Goal: Task Accomplishment & Management: Manage account settings

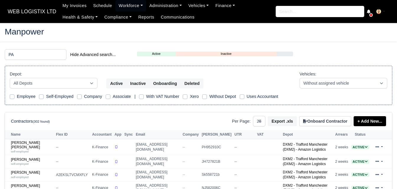
select select "25"
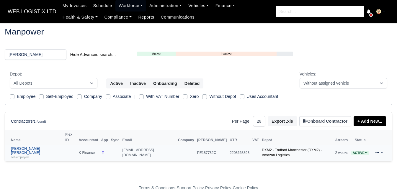
type input "PAIGE"
click at [30, 147] on link "Paige Nicole Pelham self-employed" at bounding box center [36, 153] width 51 height 13
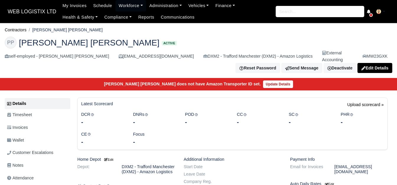
click at [28, 136] on link "Wallet" at bounding box center [37, 139] width 65 height 11
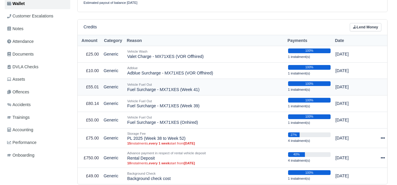
scroll to position [147, 0]
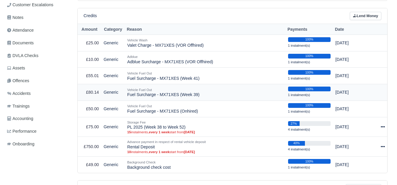
click at [179, 89] on td "Vehicle Fuel Out Fuel Surcharge - MX71XES (Week 39)" at bounding box center [205, 92] width 161 height 17
copy tr "Fuel Surcharge - MX71XES (Week 39)"
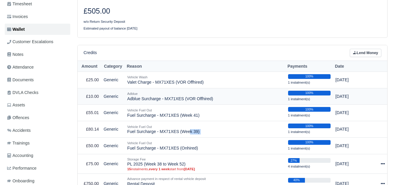
scroll to position [98, 0]
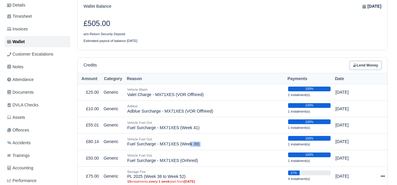
click at [371, 61] on link "Lend Money" at bounding box center [365, 65] width 32 height 9
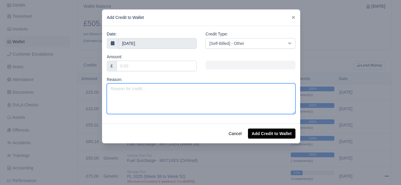
click at [187, 84] on textarea "Reason:" at bounding box center [201, 98] width 189 height 31
paste textarea "Fuel Surcharge - MX71XES (Week 39)"
click at [174, 91] on textarea "Fuel Surcharge - MX71XES (Week 39)" at bounding box center [201, 98] width 189 height 31
type textarea "Fuel Surcharge - MX71XES (Week 40)"
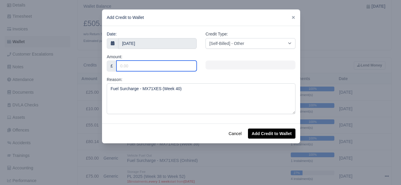
click at [157, 68] on input "Amount:" at bounding box center [156, 65] width 80 height 11
click at [149, 70] on input "Amount:" at bounding box center [156, 65] width 80 height 11
paste input "50.22"
type input "50.22"
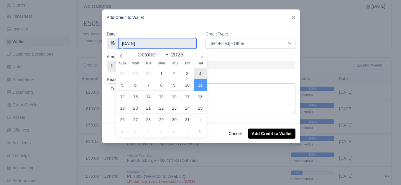
type input "4 October 2025"
click at [158, 46] on input "4 October 2025" at bounding box center [157, 43] width 78 height 11
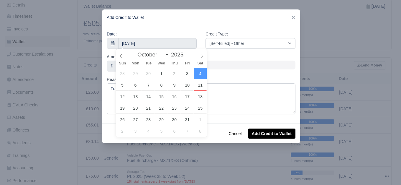
click at [231, 53] on div at bounding box center [250, 64] width 99 height 23
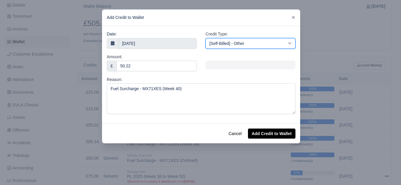
click at [234, 45] on select "[Self-Billed] - Other [Self-Billed] - Negative Invoice [Self-Billed] - Keychain…" at bounding box center [250, 43] width 90 height 11
click at [205, 38] on select "[Self-Billed] - Other [Self-Billed] - Negative Invoice [Self-Billed] - Keychain…" at bounding box center [250, 43] width 90 height 11
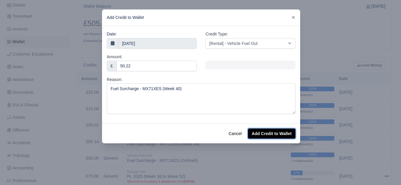
click at [269, 136] on button "Add Credit to Wallet" at bounding box center [271, 133] width 47 height 10
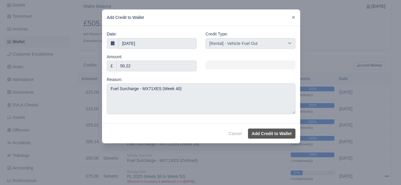
select select "other"
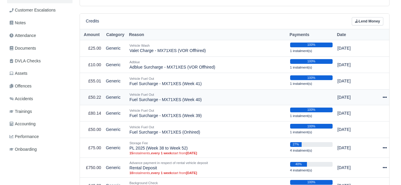
scroll to position [147, 0]
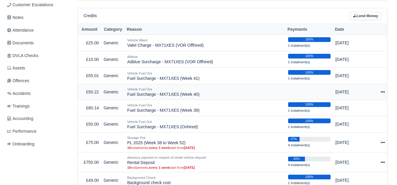
click at [381, 90] on icon at bounding box center [382, 92] width 4 height 4
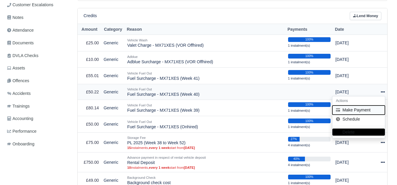
click at [364, 105] on button "Make Payment" at bounding box center [358, 109] width 52 height 9
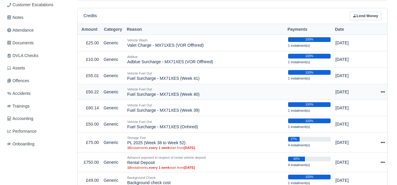
select select "7504"
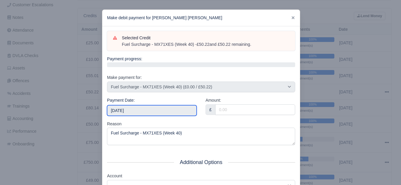
click at [137, 114] on input "2025-10-11" at bounding box center [152, 110] width 90 height 11
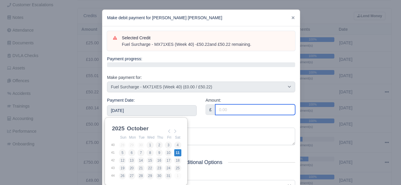
click at [257, 110] on input "Amount:" at bounding box center [255, 109] width 80 height 11
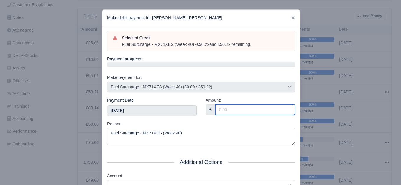
paste input "50.22"
type input "50.22"
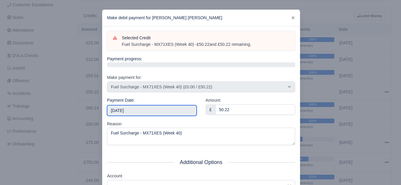
click at [157, 112] on input "2025-10-11" at bounding box center [152, 110] width 90 height 11
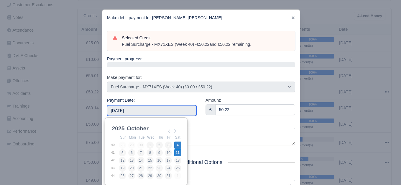
type input "2025-10-04"
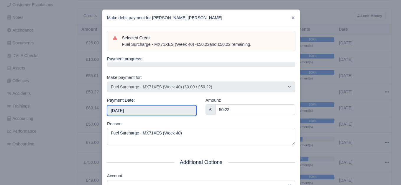
click at [178, 111] on input "2025-10-04" at bounding box center [152, 110] width 90 height 11
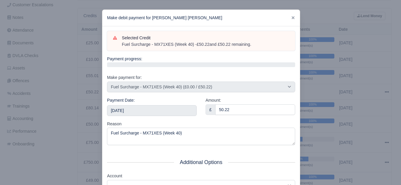
scroll to position [89, 0]
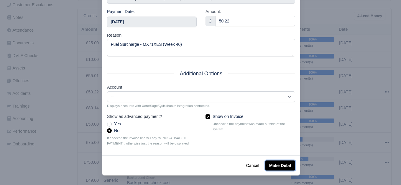
click at [276, 161] on button "Make Debit" at bounding box center [280, 165] width 30 height 10
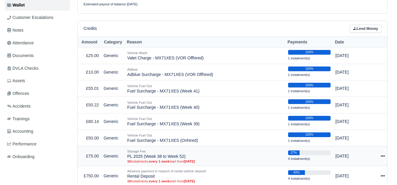
scroll to position [147, 0]
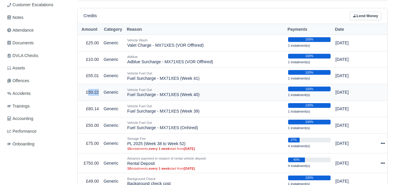
drag, startPoint x: 89, startPoint y: 86, endPoint x: 100, endPoint y: 86, distance: 10.3
click at [100, 86] on td "£50.22" at bounding box center [90, 92] width 24 height 17
copy td "50.22"
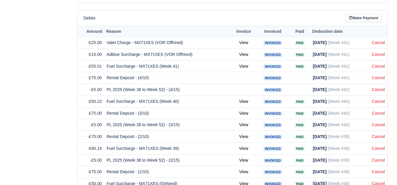
scroll to position [344, 0]
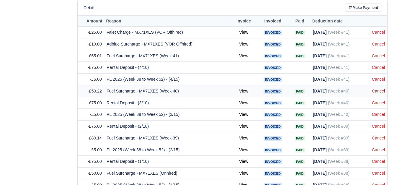
click at [376, 88] on link "Cancel" at bounding box center [377, 90] width 13 height 5
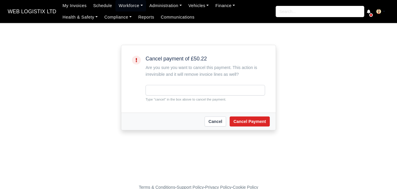
click at [153, 100] on small "Type "cancel" in the box above to cancel the payment." at bounding box center [204, 99] width 119 height 5
click at [160, 101] on small "Type "cancel" in the box above to cancel the payment." at bounding box center [204, 99] width 119 height 5
copy small "cancel"
click at [195, 81] on div "Cancel payment of £50.22 Are you sure you want to cancel this payment. This act…" at bounding box center [204, 79] width 119 height 46
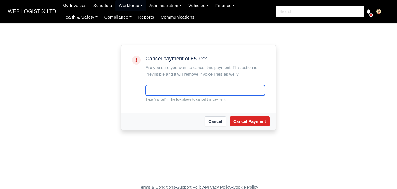
click at [190, 88] on input "text" at bounding box center [204, 90] width 119 height 11
paste input "cancel"
type input "cancel"
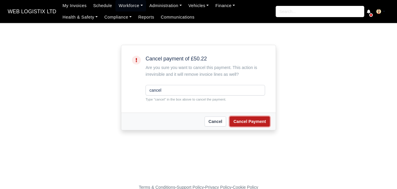
click at [243, 123] on button "Cancel Payment" at bounding box center [249, 121] width 40 height 10
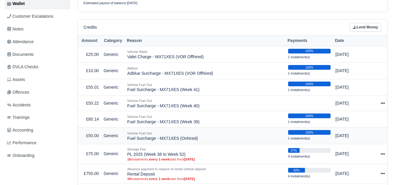
scroll to position [147, 0]
click at [382, 102] on icon at bounding box center [382, 102] width 4 height 1
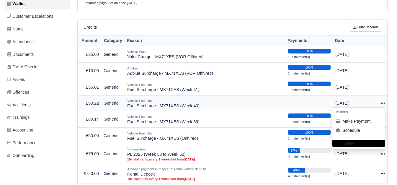
click at [181, 99] on td "Vehicle Fuel Out Fuel Surcharge - MX71XES (Week 40)" at bounding box center [205, 103] width 161 height 16
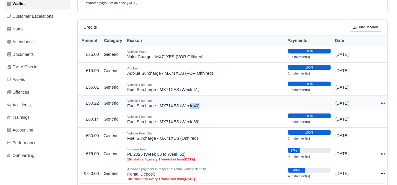
click at [181, 99] on td "Vehicle Fuel Out Fuel Surcharge - MX71XES (Week 40)" at bounding box center [205, 103] width 161 height 16
copy tr "Fuel Surcharge - MX71XES (Week 40)"
click at [381, 101] on icon at bounding box center [382, 103] width 4 height 4
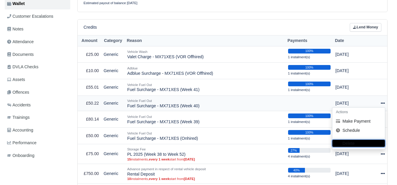
click at [369, 140] on button "Delete" at bounding box center [358, 143] width 52 height 7
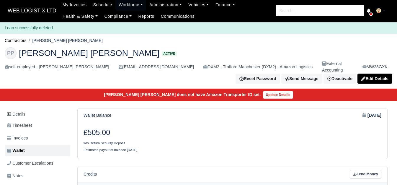
scroll to position [98, 0]
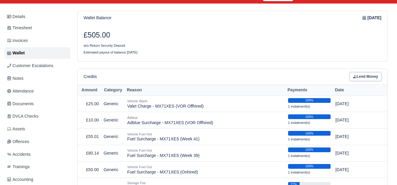
click at [373, 72] on link "Lend Money" at bounding box center [365, 76] width 32 height 9
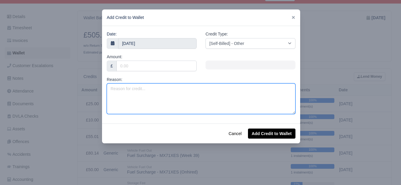
click at [196, 83] on textarea "Reason:" at bounding box center [201, 98] width 189 height 31
paste textarea "Fuel Surcharge - MX71XES (Week 40)"
type textarea "Fuel Surcharge - MX71XES (Week 40)"
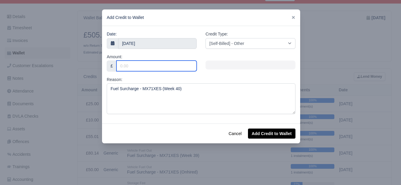
click at [131, 70] on input "Amount:" at bounding box center [156, 65] width 80 height 11
paste input "73.52"
type input "73.52"
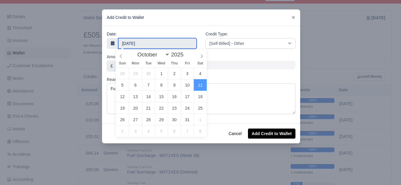
click at [137, 43] on input "11 October 2025" at bounding box center [157, 43] width 78 height 11
type input "4 October 2025"
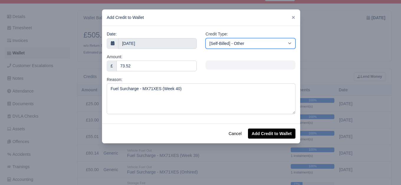
click at [271, 41] on select "[Self-Billed] - Other [Self-Billed] - Negative Invoice [Self-Billed] - Keychain…" at bounding box center [250, 43] width 90 height 11
click at [205, 38] on select "[Self-Billed] - Other [Self-Billed] - Negative Invoice [Self-Billed] - Keychain…" at bounding box center [250, 43] width 90 height 11
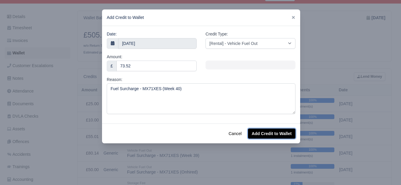
click at [279, 133] on button "Add Credit to Wallet" at bounding box center [271, 133] width 47 height 10
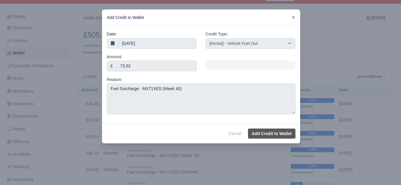
select select "other"
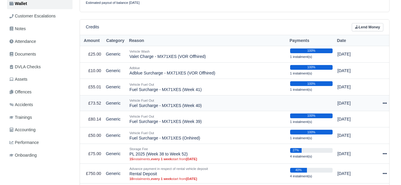
scroll to position [136, 0]
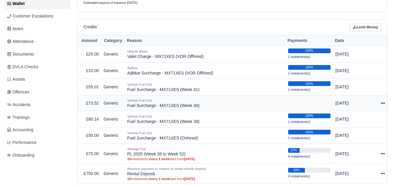
click at [382, 102] on icon at bounding box center [382, 102] width 4 height 1
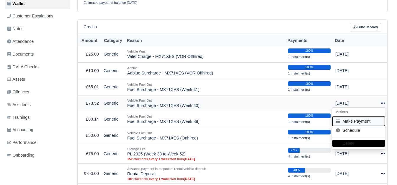
click at [351, 116] on button "Make Payment" at bounding box center [358, 120] width 52 height 9
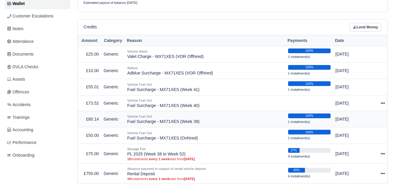
select select "7506"
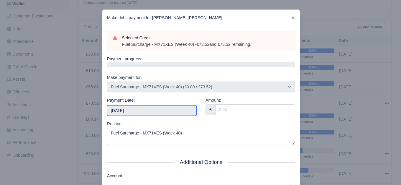
click at [151, 110] on input "2025-10-11" at bounding box center [152, 110] width 90 height 11
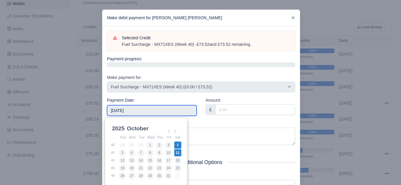
type input "2025-10-04"
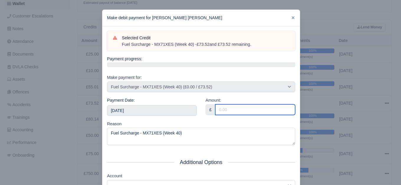
click at [252, 111] on input "Amount:" at bounding box center [255, 109] width 80 height 11
paste input "73.52"
type input "73.52"
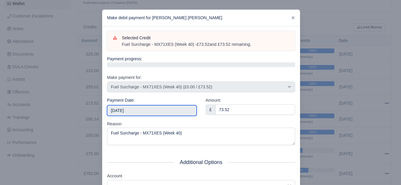
click at [155, 107] on input "2025-10-04" at bounding box center [152, 110] width 90 height 11
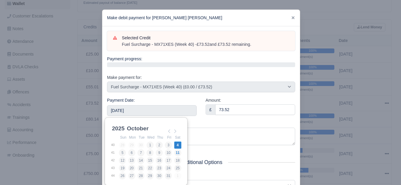
click at [213, 116] on div "Amount: £ 73.52" at bounding box center [250, 109] width 98 height 24
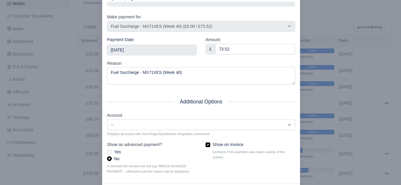
scroll to position [89, 0]
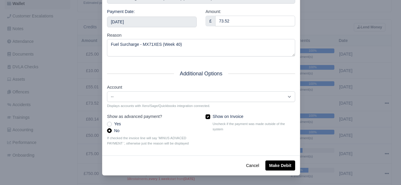
click at [273, 157] on div "Cancel Make Debit" at bounding box center [201, 165] width 198 height 20
click at [273, 163] on button "Make Debit" at bounding box center [280, 165] width 30 height 10
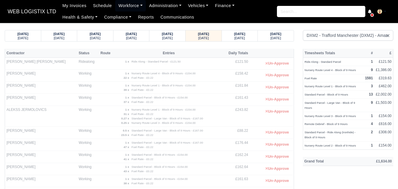
select select "1"
click at [236, 38] on small "Friday" at bounding box center [239, 38] width 11 height 4
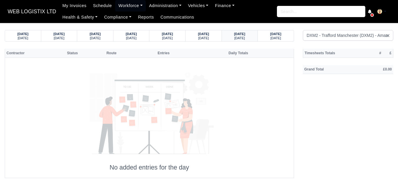
click at [240, 40] on small "Friday" at bounding box center [239, 38] width 11 height 4
click at [271, 37] on small "Saturday" at bounding box center [276, 38] width 11 height 4
click at [245, 39] on div "Friday" at bounding box center [240, 38] width 25 height 4
click at [270, 33] on strong "11/10/2025" at bounding box center [275, 34] width 11 height 4
click at [242, 35] on strong "10/10/2025" at bounding box center [239, 34] width 11 height 4
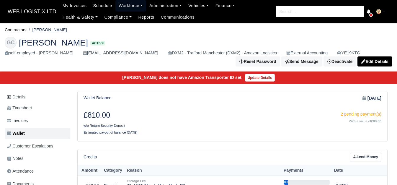
click at [126, 8] on link "Workforce" at bounding box center [130, 5] width 31 height 11
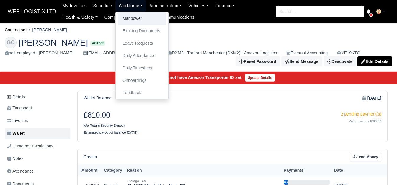
click at [129, 20] on link "Manpower" at bounding box center [142, 18] width 48 height 12
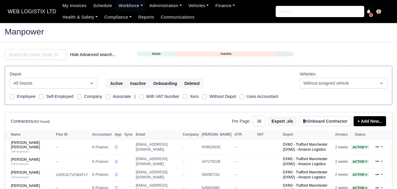
select select "25"
click at [45, 55] on input "search" at bounding box center [36, 54] width 62 height 11
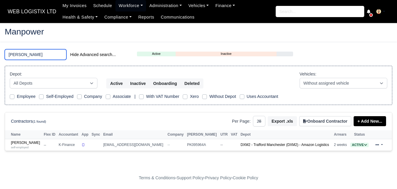
click at [44, 55] on input "[PERSON_NAME]" at bounding box center [36, 54] width 62 height 11
click at [43, 55] on input "[PERSON_NAME]" at bounding box center [36, 54] width 62 height 11
click at [18, 56] on input "luke weir" at bounding box center [36, 54] width 62 height 11
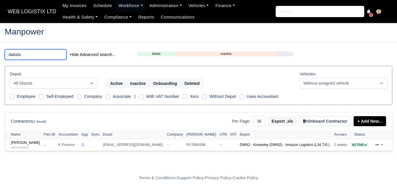
click at [38, 52] on input "dabala" at bounding box center [36, 54] width 62 height 11
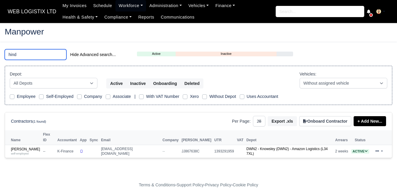
click at [39, 53] on input "hind" at bounding box center [36, 54] width 62 height 11
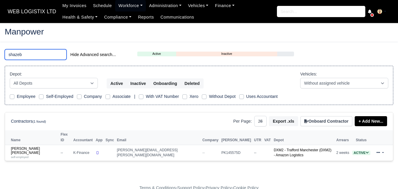
click at [50, 57] on input "shazeb" at bounding box center [36, 54] width 62 height 11
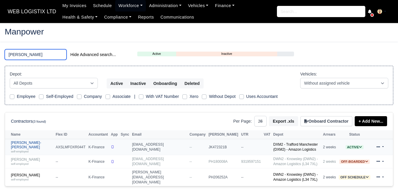
type input "leon"
click at [29, 142] on link "Leon Depasois-Mike self-employed" at bounding box center [32, 147] width 42 height 13
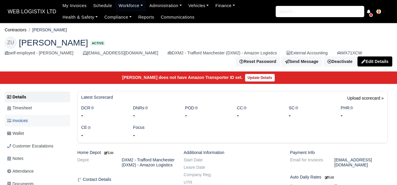
click at [27, 125] on link "Invoices" at bounding box center [37, 120] width 65 height 11
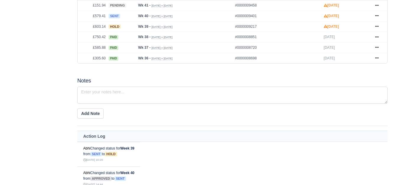
scroll to position [246, 0]
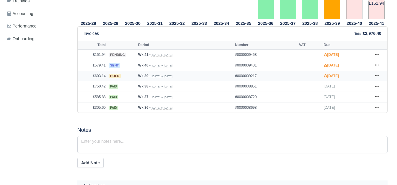
click at [100, 74] on td "£603.14" at bounding box center [92, 75] width 29 height 11
copy td "603.14"
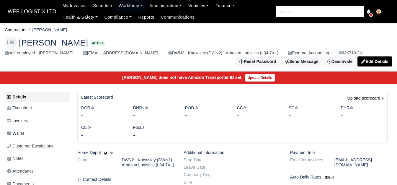
click at [23, 122] on span "Invoices" at bounding box center [17, 120] width 21 height 7
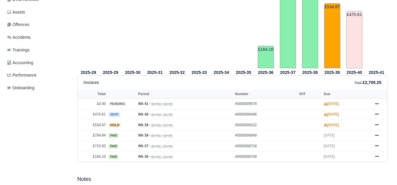
scroll to position [197, 0]
click at [377, 128] on link at bounding box center [376, 124] width 9 height 7
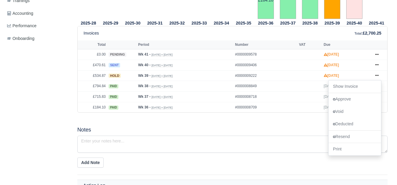
scroll to position [246, 0]
click at [98, 77] on td "£534.87" at bounding box center [92, 75] width 29 height 11
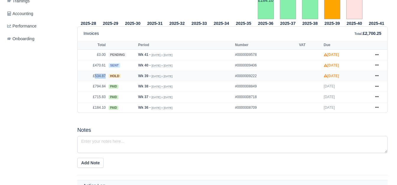
click at [98, 77] on td "£534.87" at bounding box center [92, 75] width 29 height 11
copy td "534.87"
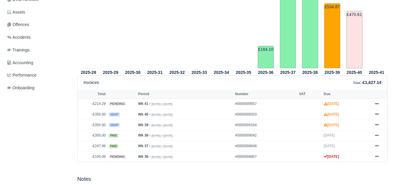
scroll to position [197, 0]
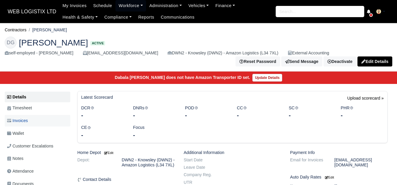
click at [37, 119] on link "Invoices" at bounding box center [37, 120] width 65 height 11
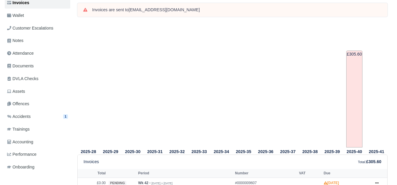
scroll to position [197, 0]
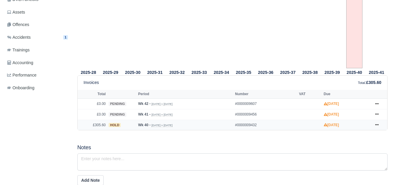
click at [98, 124] on td "£305.60" at bounding box center [92, 124] width 29 height 10
copy td "305.60"
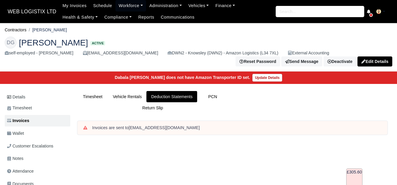
scroll to position [197, 0]
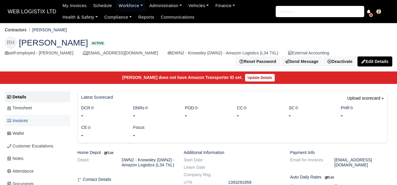
click at [17, 124] on span "Invoices" at bounding box center [17, 120] width 21 height 7
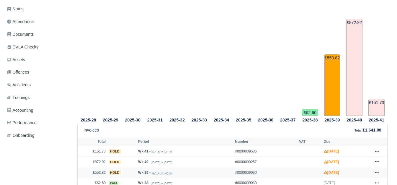
scroll to position [246, 0]
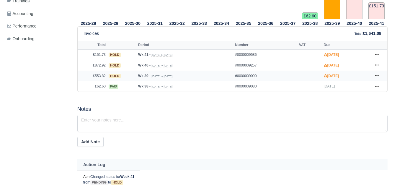
click at [98, 78] on td "£553.82" at bounding box center [92, 75] width 29 height 11
copy td "553.82"
click at [97, 66] on td "£872.92" at bounding box center [92, 65] width 29 height 11
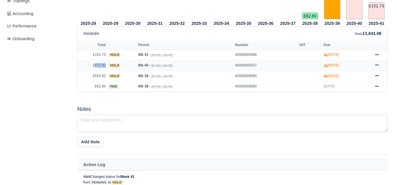
copy td "872.92"
click at [96, 57] on td "£151.73" at bounding box center [92, 55] width 29 height 11
copy td "151.73"
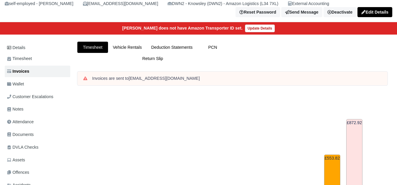
scroll to position [197, 0]
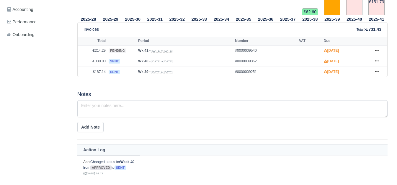
scroll to position [250, 0]
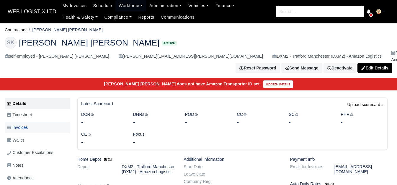
click at [55, 124] on link "Invoices" at bounding box center [37, 126] width 65 height 11
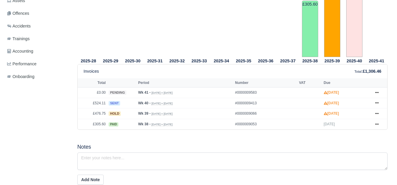
scroll to position [197, 0]
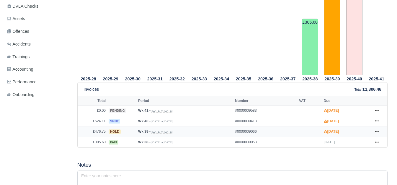
click at [101, 126] on td "£476.75" at bounding box center [92, 131] width 29 height 11
copy td "476.75"
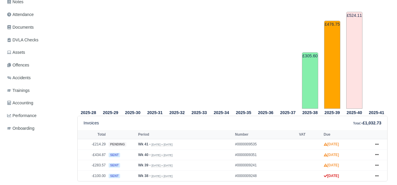
scroll to position [163, 0]
click at [97, 160] on td "-£283.57" at bounding box center [92, 165] width 29 height 11
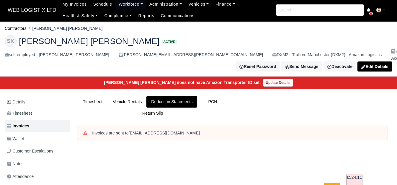
scroll to position [0, 0]
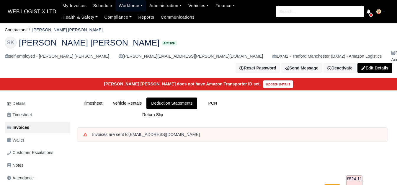
click at [126, 6] on link "Workforce" at bounding box center [130, 5] width 31 height 11
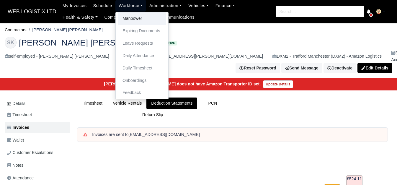
click at [123, 18] on link "Manpower" at bounding box center [142, 18] width 48 height 12
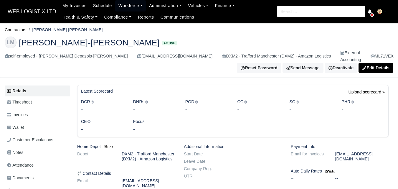
click at [23, 126] on link "Wallet" at bounding box center [37, 127] width 65 height 11
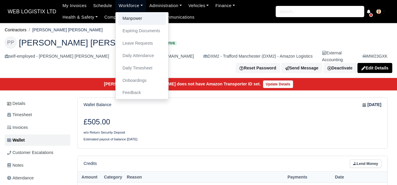
click at [121, 19] on link "Manpower" at bounding box center [142, 18] width 48 height 12
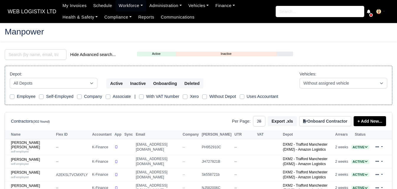
select select "25"
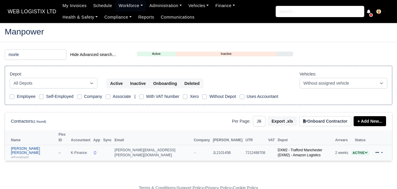
type input "morle"
click at [31, 147] on link "[PERSON_NAME] [PERSON_NAME] self-employed" at bounding box center [33, 153] width 45 height 13
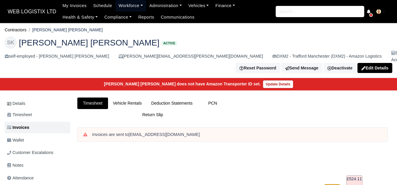
click at [126, 3] on link "Workforce" at bounding box center [130, 5] width 31 height 11
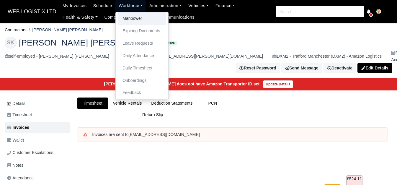
click at [130, 16] on link "Manpower" at bounding box center [142, 18] width 48 height 12
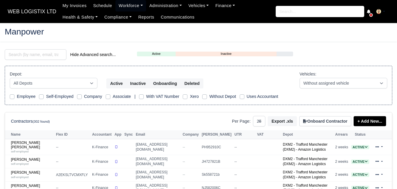
select select "25"
click at [47, 49] on div "Hide Advanced search..." at bounding box center [66, 54] width 123 height 11
click at [46, 52] on input "search" at bounding box center [36, 54] width 62 height 11
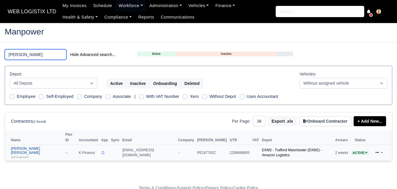
type input "paige"
click at [33, 155] on div "self-employed" at bounding box center [36, 157] width 51 height 4
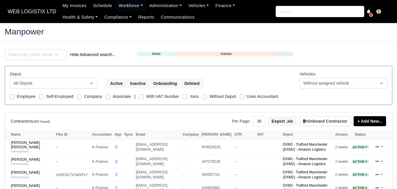
select select "25"
click at [48, 51] on input "search" at bounding box center [36, 54] width 62 height 11
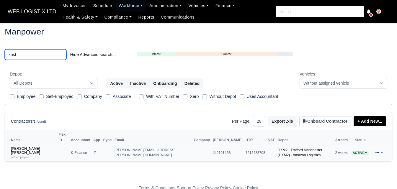
type input "krist"
click at [30, 145] on td "Kristopher John Morley self-employed" at bounding box center [31, 153] width 52 height 16
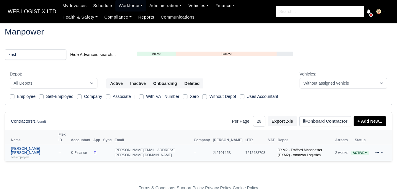
click at [28, 147] on link "Kristopher John Morley self-employed" at bounding box center [33, 153] width 45 height 13
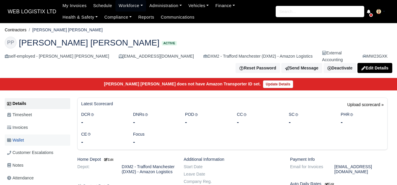
click at [32, 135] on link "Wallet" at bounding box center [37, 139] width 65 height 11
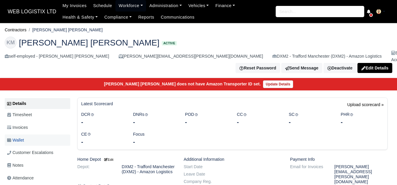
click at [30, 134] on link "Wallet" at bounding box center [37, 139] width 65 height 11
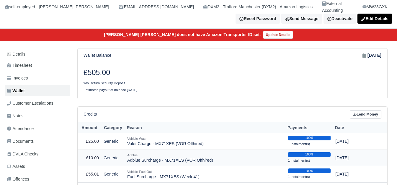
scroll to position [98, 0]
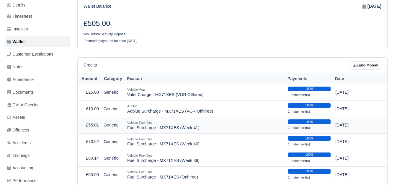
click at [147, 123] on td "Vehicle Fuel Out Fuel Surcharge - MX71XES (Week 41)" at bounding box center [205, 125] width 161 height 17
copy tr "Fuel Surcharge - MX71XES (Week 41)"
click at [364, 61] on link "Lend Money" at bounding box center [365, 65] width 32 height 9
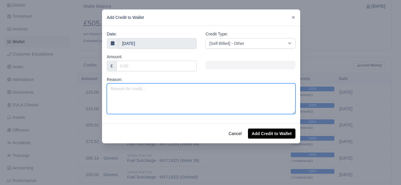
click at [135, 87] on textarea "Reason:" at bounding box center [201, 98] width 189 height 31
paste textarea "Fuel Surcharge - MX71XES (Week 41)"
click at [144, 90] on textarea "Fuel Surcharge - MX71XES (Week 41)" at bounding box center [201, 98] width 189 height 31
paste textarea "W23 GXK"
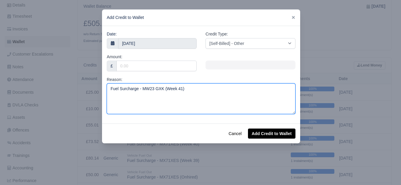
click at [151, 88] on textarea "Fuel Surcharge - MW23 GXK (Week 41)" at bounding box center [201, 98] width 189 height 31
type textarea "Fuel Surcharge - MW23GXK (Week 41)"
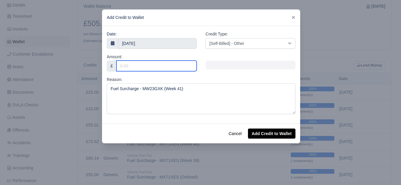
click at [141, 68] on input "Amount:" at bounding box center [156, 65] width 80 height 11
click at [142, 64] on input "Amount:" at bounding box center [156, 65] width 80 height 11
paste input "70.08"
type input "70.08"
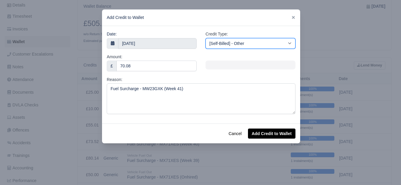
click at [243, 38] on select "[Self-Billed] - Other [Self-Billed] - Negative Invoice [Self-Billed] - Keychain…" at bounding box center [250, 43] width 90 height 11
click at [205, 38] on select "[Self-Billed] - Other [Self-Billed] - Negative Invoice [Self-Billed] - Keychain…" at bounding box center [250, 43] width 90 height 11
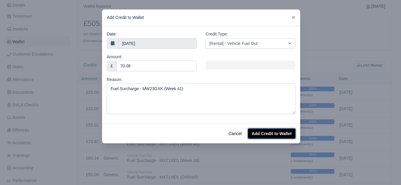
click at [276, 138] on button "Add Credit to Wallet" at bounding box center [271, 133] width 47 height 10
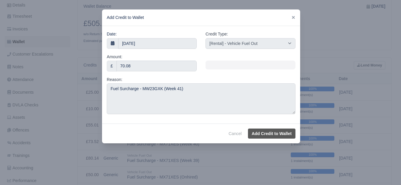
select select "other"
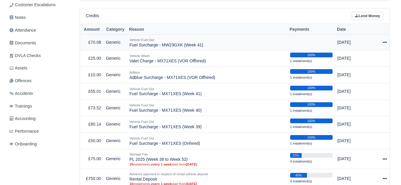
scroll to position [147, 0]
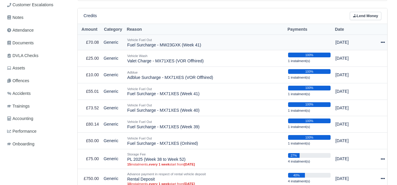
click at [379, 39] on div at bounding box center [378, 42] width 11 height 7
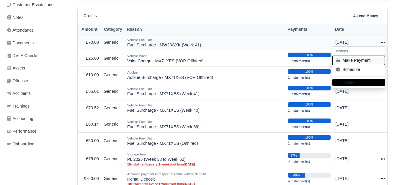
click at [353, 56] on button "Make Payment" at bounding box center [358, 60] width 52 height 9
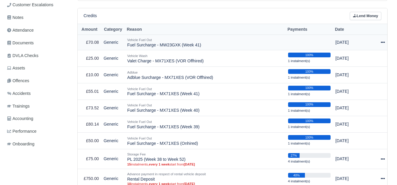
select select "7508"
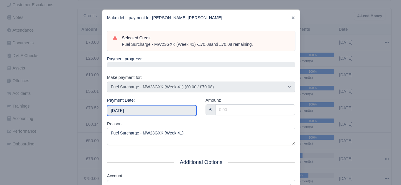
click at [137, 111] on input "2025-10-11" at bounding box center [152, 110] width 90 height 11
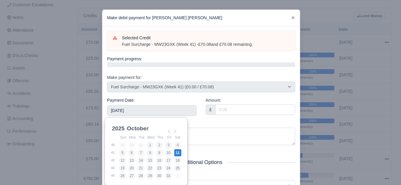
click at [219, 121] on div "Reason Fuel Surcharge - MW23GXK (Week 41)" at bounding box center [201, 132] width 188 height 25
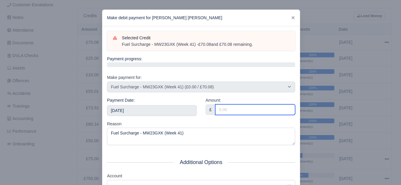
click at [233, 104] on input "Amount:" at bounding box center [255, 109] width 80 height 11
paste input "70.08"
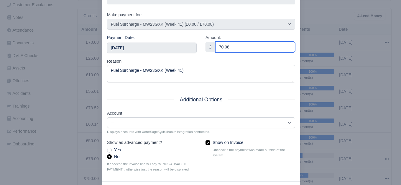
scroll to position [89, 0]
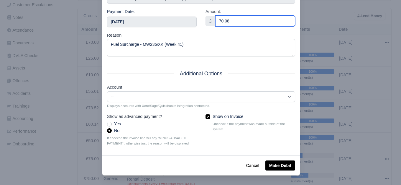
type input "70.08"
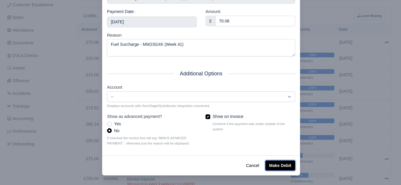
click at [284, 168] on button "Make Debit" at bounding box center [280, 165] width 30 height 10
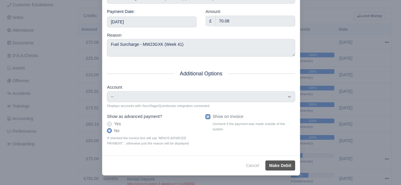
type input "2025-10-11T23:59:59+01:00"
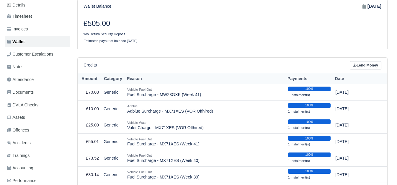
scroll to position [147, 0]
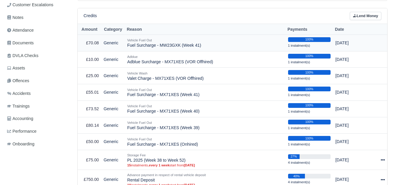
click at [168, 39] on td "Vehicle Fuel Out Fuel Surcharge - MW23GXK (Week 41)" at bounding box center [205, 42] width 161 height 17
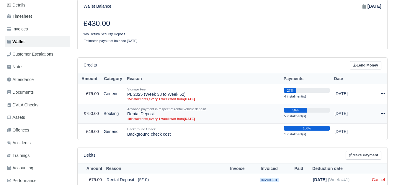
scroll to position [98, 0]
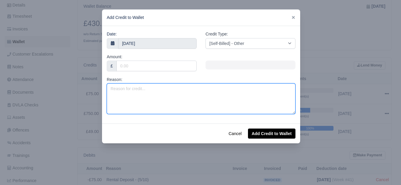
click at [170, 99] on textarea "Reason:" at bounding box center [201, 98] width 189 height 31
click at [159, 85] on textarea "Fuel Surcharge -" at bounding box center [201, 98] width 189 height 31
paste textarea "MX71 XCT"
click at [152, 88] on textarea "Fuel Surcharge - MX71 XCT" at bounding box center [201, 98] width 189 height 31
click at [165, 90] on textarea "Fuel Surcharge - MX71XCT" at bounding box center [201, 98] width 189 height 31
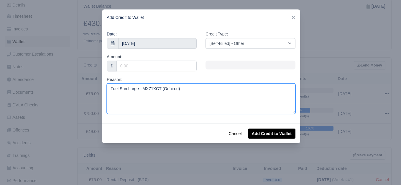
type textarea "Fuel Surcharge - MX71XCT (Onhired)"
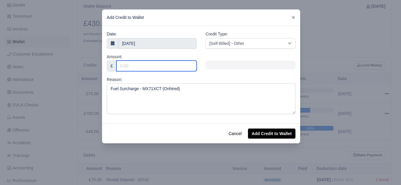
click at [127, 69] on input "Amount:" at bounding box center [156, 65] width 80 height 11
paste input "79.25"
type input "79.25"
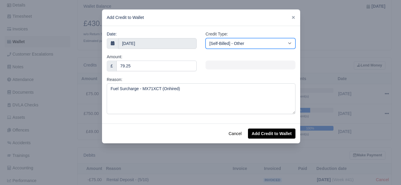
click at [232, 41] on select "[Self-Billed] - Other [Self-Billed] - Negative Invoice [Self-Billed] - Keychain…" at bounding box center [250, 43] width 90 height 11
click at [205, 38] on select "[Self-Billed] - Other [Self-Billed] - Negative Invoice [Self-Billed] - Keychain…" at bounding box center [250, 43] width 90 height 11
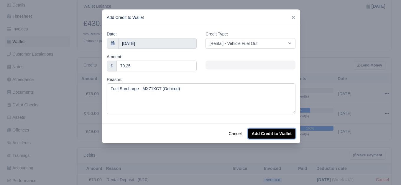
click at [257, 133] on button "Add Credit to Wallet" at bounding box center [271, 133] width 47 height 10
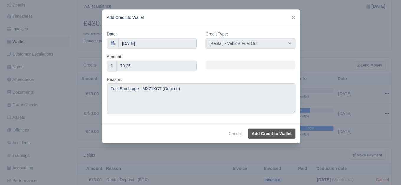
select select "other"
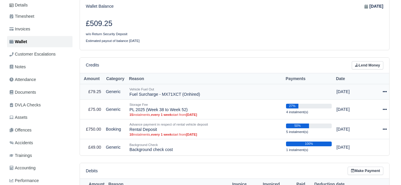
scroll to position [98, 0]
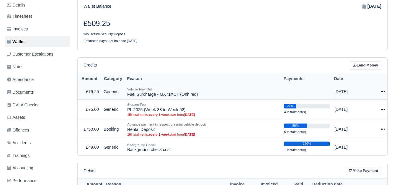
click at [381, 89] on icon at bounding box center [382, 91] width 4 height 4
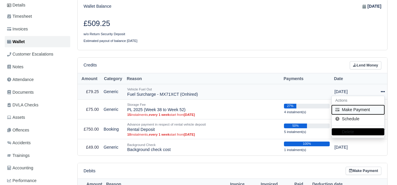
click at [368, 105] on button "Make Payment" at bounding box center [357, 109] width 52 height 9
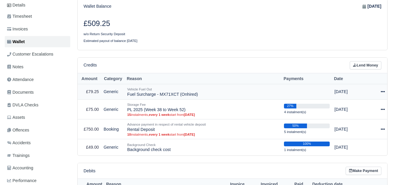
select select "7510"
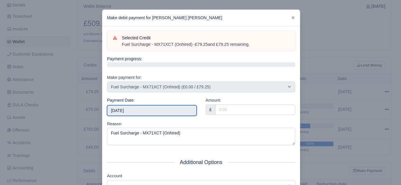
click at [140, 113] on input "2025-10-11" at bounding box center [152, 110] width 90 height 11
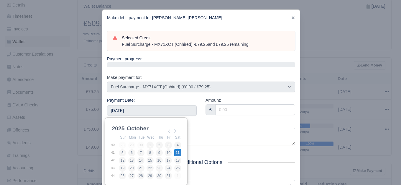
click at [212, 119] on div "Amount: £" at bounding box center [250, 109] width 98 height 24
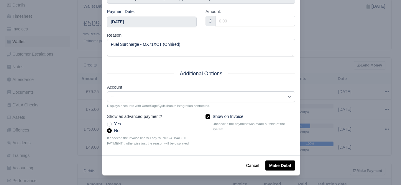
scroll to position [0, 0]
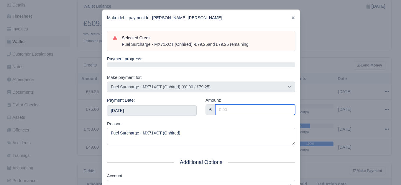
click at [244, 108] on input "Amount:" at bounding box center [255, 109] width 80 height 11
paste input "79.25"
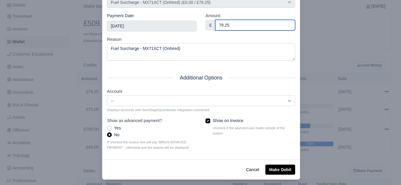
scroll to position [89, 0]
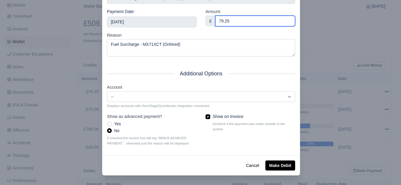
type input "79.25"
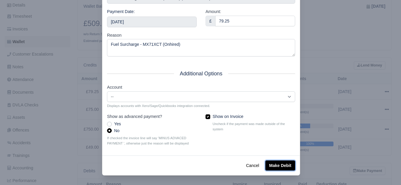
click at [278, 164] on button "Make Debit" at bounding box center [280, 165] width 30 height 10
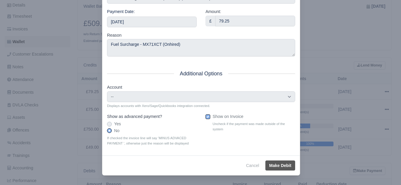
type input "2025-10-11T23:59:59+01:00"
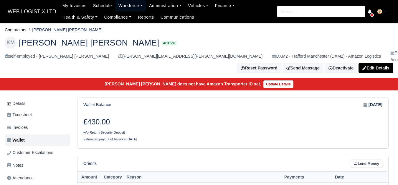
click at [125, 4] on link "Workforce" at bounding box center [130, 5] width 31 height 11
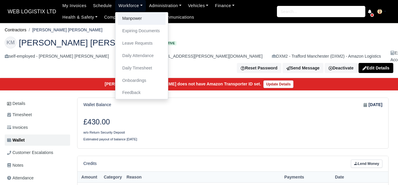
click at [128, 14] on link "Manpower" at bounding box center [142, 18] width 48 height 12
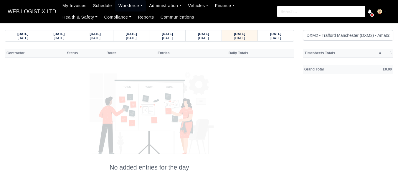
select select "1"
click at [277, 40] on small "Saturday" at bounding box center [276, 38] width 11 height 4
click at [245, 41] on div "04/10/2025 Saturday 05/10/2025 Sunday 06/10/2025 Monday" at bounding box center [150, 35] width 290 height 11
click at [245, 38] on div "Friday" at bounding box center [240, 38] width 25 height 4
click at [272, 33] on strong "[DATE]" at bounding box center [275, 34] width 11 height 4
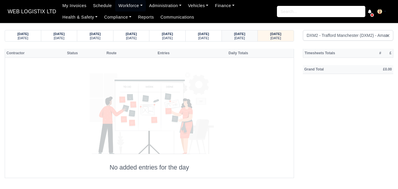
click at [250, 38] on div "[DATE]" at bounding box center [240, 38] width 25 height 4
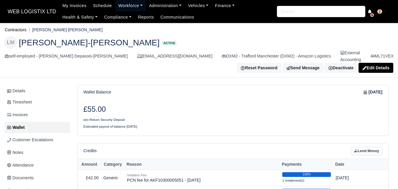
click at [125, 4] on link "Workforce" at bounding box center [130, 5] width 31 height 11
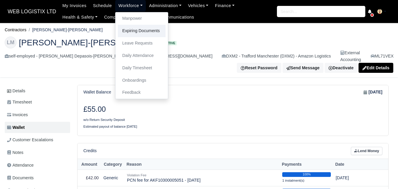
click at [129, 25] on link "Expiring Documents" at bounding box center [142, 31] width 48 height 12
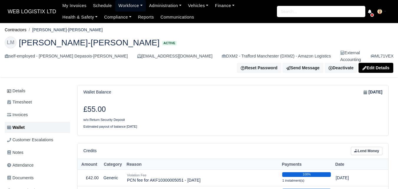
click at [131, 2] on link "Workforce" at bounding box center [130, 5] width 31 height 11
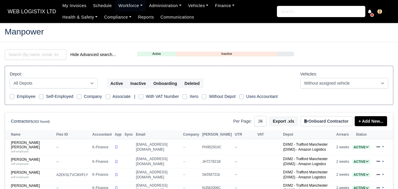
select select "25"
click at [26, 52] on input "search" at bounding box center [36, 54] width 62 height 11
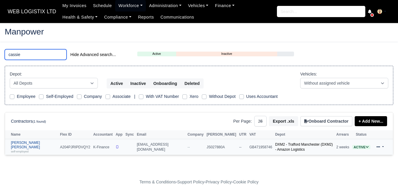
type input "cassie"
click at [22, 141] on link "Cassie Jane Agar self-employed" at bounding box center [34, 147] width 46 height 13
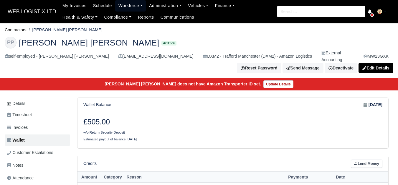
click at [117, 1] on link "Workforce" at bounding box center [130, 5] width 31 height 11
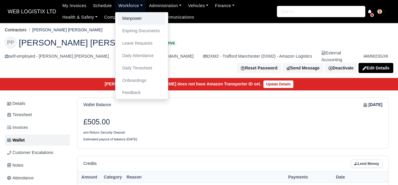
click at [121, 17] on link "Manpower" at bounding box center [142, 18] width 48 height 12
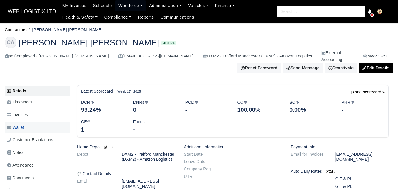
click at [45, 122] on link "Wallet" at bounding box center [37, 127] width 65 height 11
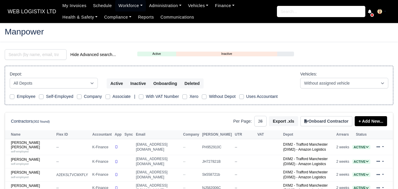
select select "25"
click at [28, 55] on input "search" at bounding box center [36, 54] width 62 height 11
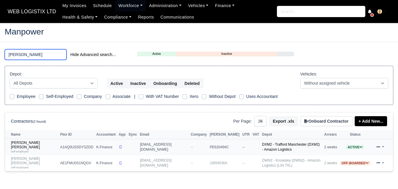
type input "syed"
click at [23, 140] on td "SYED MUHAMMAD ALI self-employed" at bounding box center [32, 147] width 54 height 16
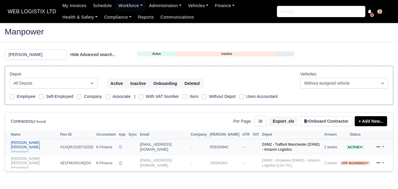
click at [23, 144] on link "SYED MUHAMMAD ALI self-employed" at bounding box center [34, 147] width 46 height 13
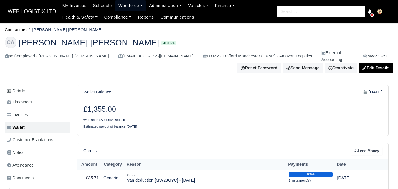
click at [132, 4] on link "Workforce" at bounding box center [130, 5] width 31 height 11
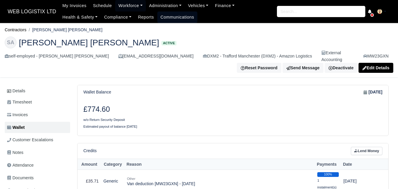
drag, startPoint x: 118, startPoint y: 5, endPoint x: 119, endPoint y: 12, distance: 6.7
click at [118, 5] on link "Workforce" at bounding box center [130, 5] width 31 height 11
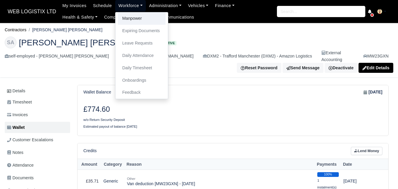
click at [119, 14] on link "Manpower" at bounding box center [142, 18] width 48 height 12
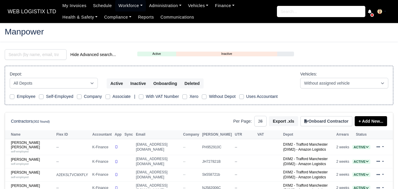
select select "25"
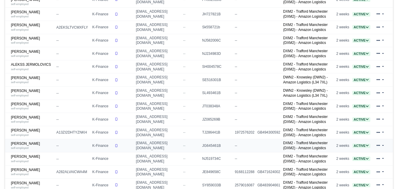
scroll to position [147, 0]
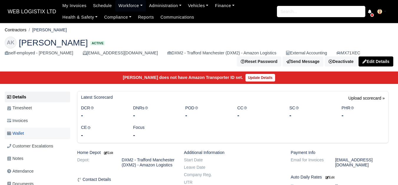
click at [38, 135] on link "Wallet" at bounding box center [37, 132] width 65 height 11
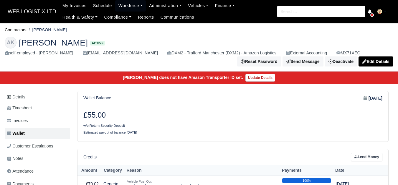
drag, startPoint x: 34, startPoint y: 30, endPoint x: 54, endPoint y: 31, distance: 20.7
click at [54, 31] on ol "Contractors [PERSON_NAME]" at bounding box center [199, 29] width 389 height 9
copy li "[PERSON_NAME]"
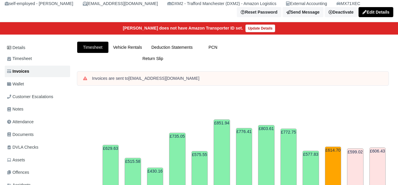
scroll to position [197, 0]
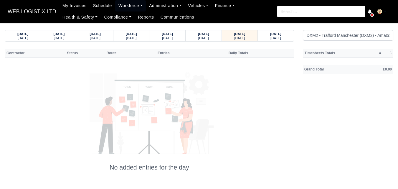
select select "1"
